Goal: Find specific page/section: Find specific page/section

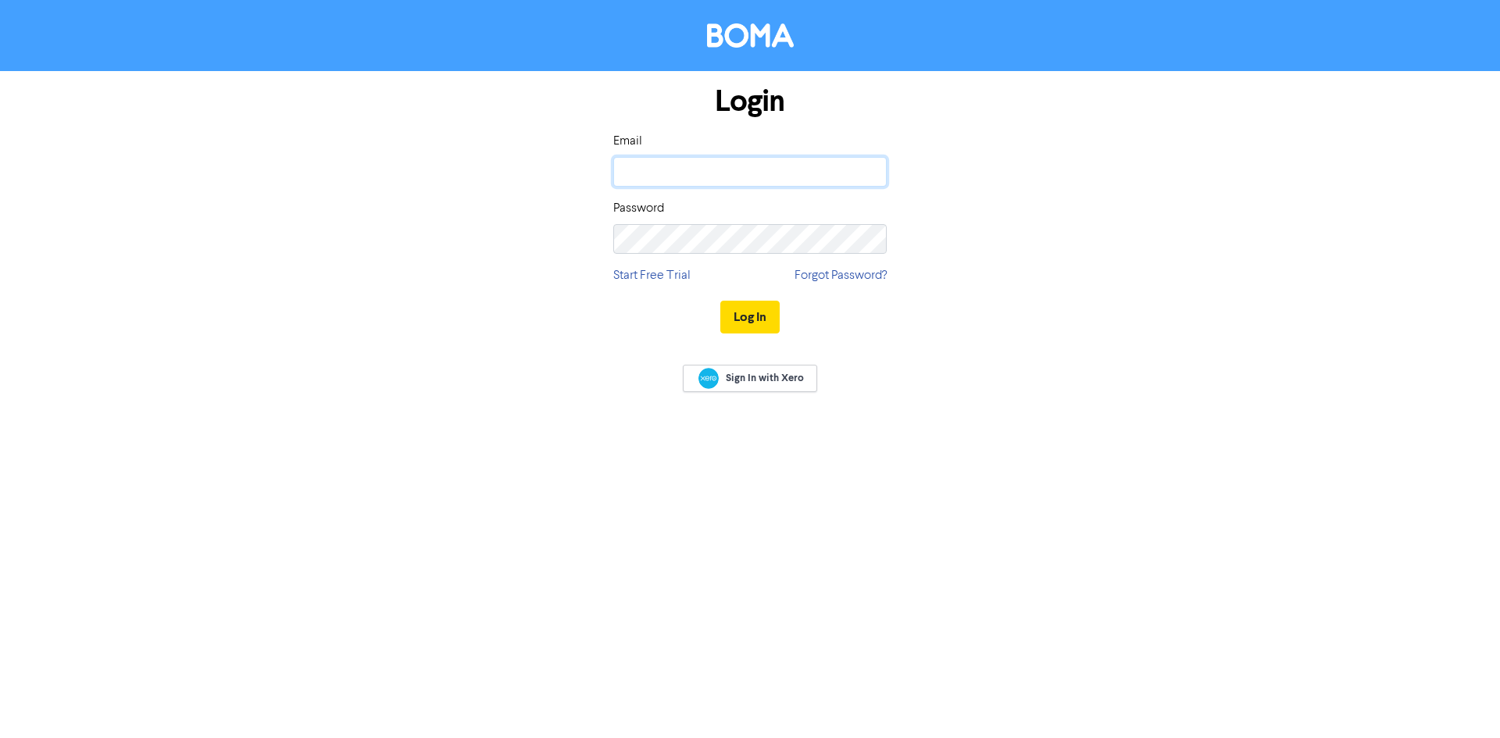
click at [756, 170] on input "email" at bounding box center [750, 172] width 274 height 30
type input "[EMAIL_ADDRESS][DOMAIN_NAME]"
click at [721, 301] on button "Log In" at bounding box center [750, 317] width 59 height 33
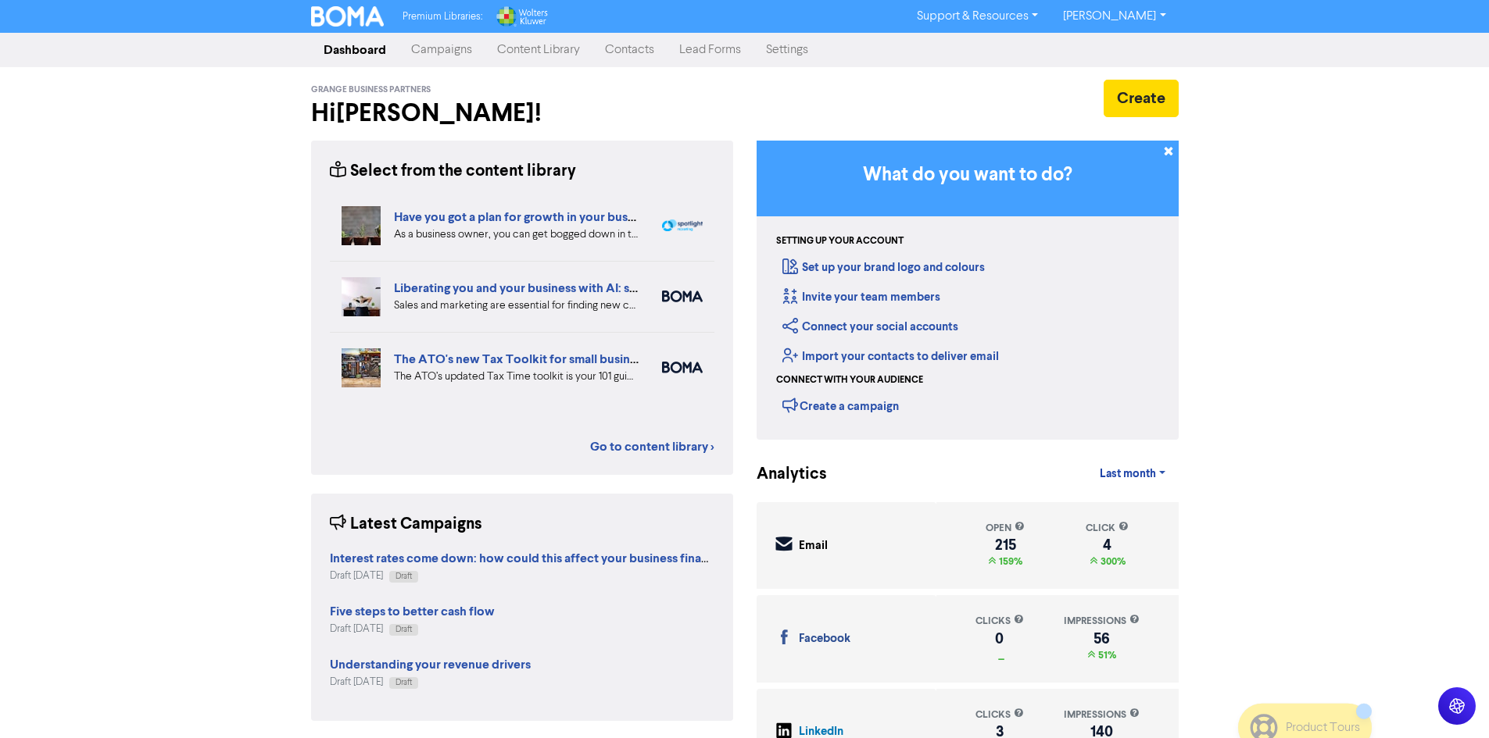
click at [524, 55] on link "Content Library" at bounding box center [539, 49] width 108 height 31
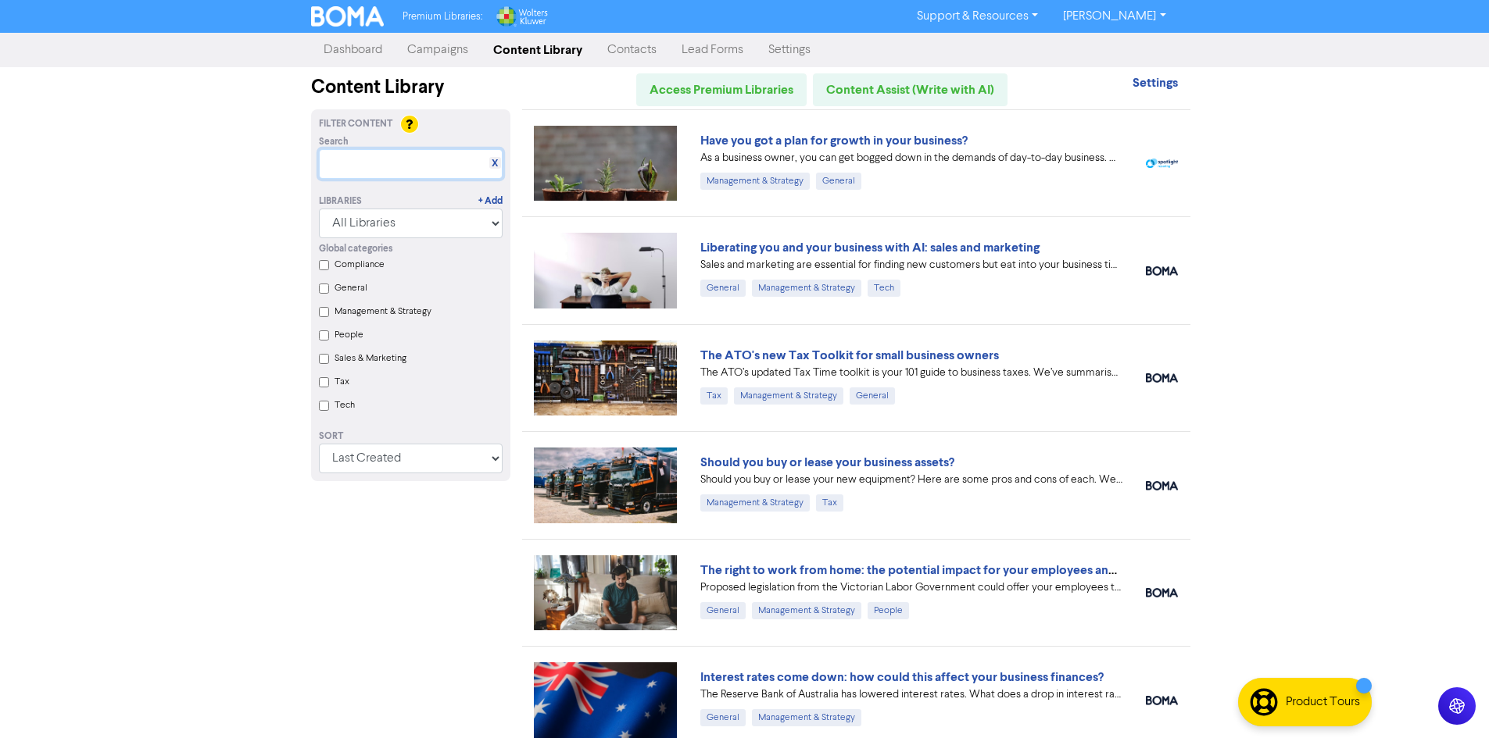
click at [410, 166] on input "text" at bounding box center [411, 164] width 184 height 30
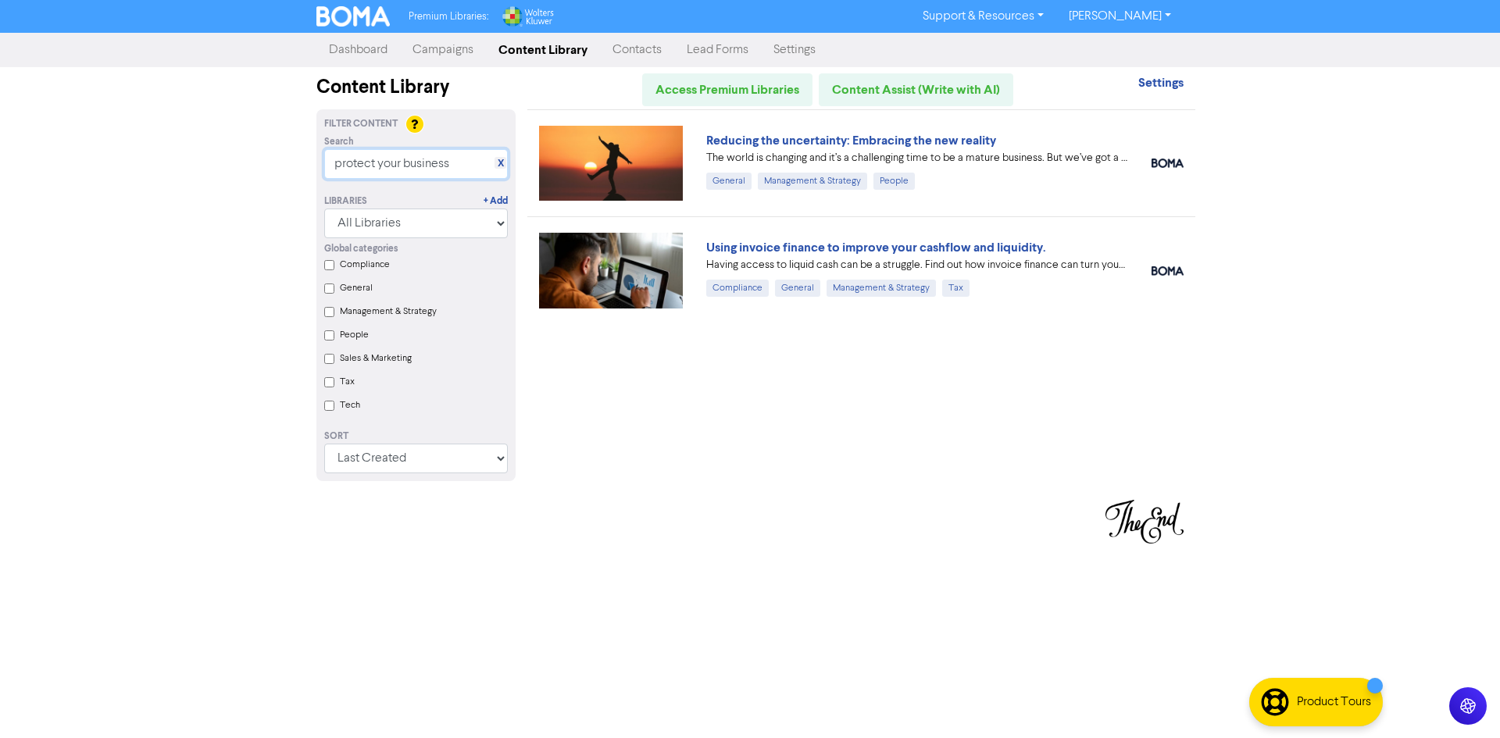
type input "protect your business"
